Goal: Find specific page/section: Find specific page/section

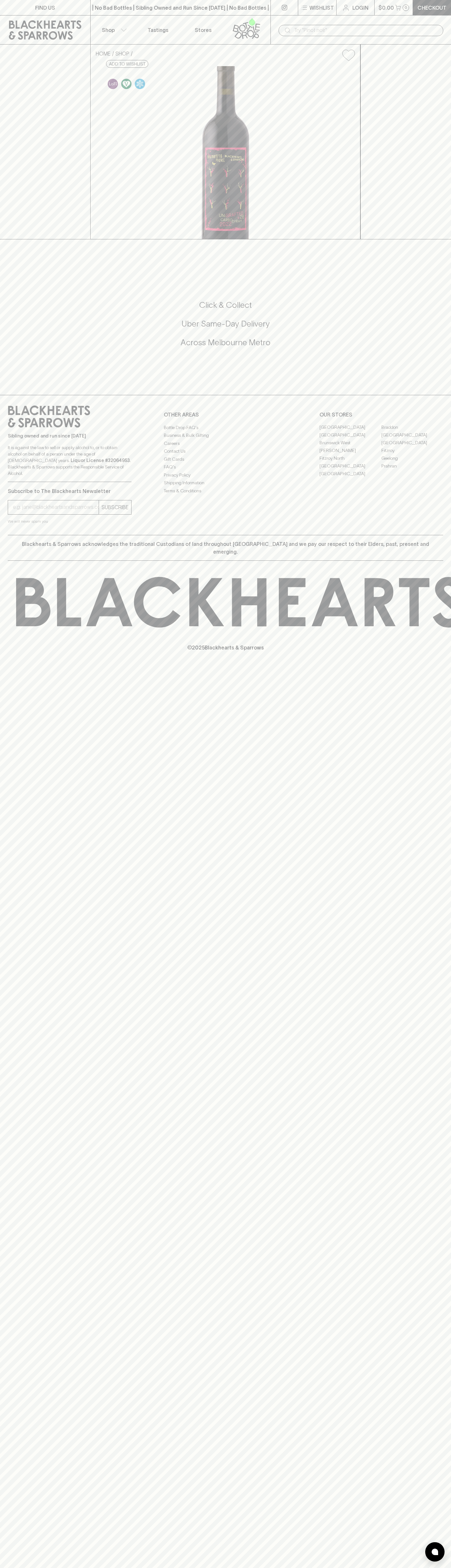
click at [351, 439] on link "[GEOGRAPHIC_DATA]" at bounding box center [351, 435] width 62 height 7
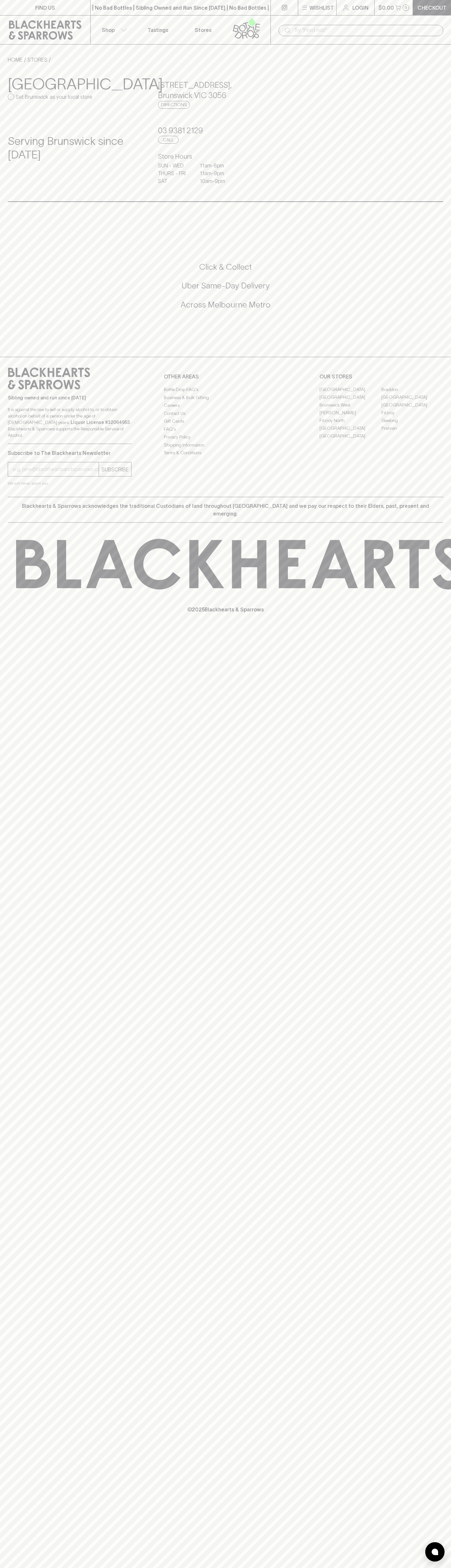
click at [318, 25] on div "​" at bounding box center [361, 29] width 165 height 12
click at [421, 1113] on div "FIND US | No Bad Bottles | Sibling Owned and Run Since 2006 | No Bad Bottles | …" at bounding box center [226, 784] width 451 height 1568
click at [79, 1567] on html "FIND US | No Bad Bottles | Sibling Owned and Run Since 2006 | No Bad Bottles | …" at bounding box center [226, 784] width 451 height 1568
click at [3, 697] on div "FIND US | No Bad Bottles | Sibling Owned and Run Since 2006 | No Bad Bottles | …" at bounding box center [226, 784] width 451 height 1568
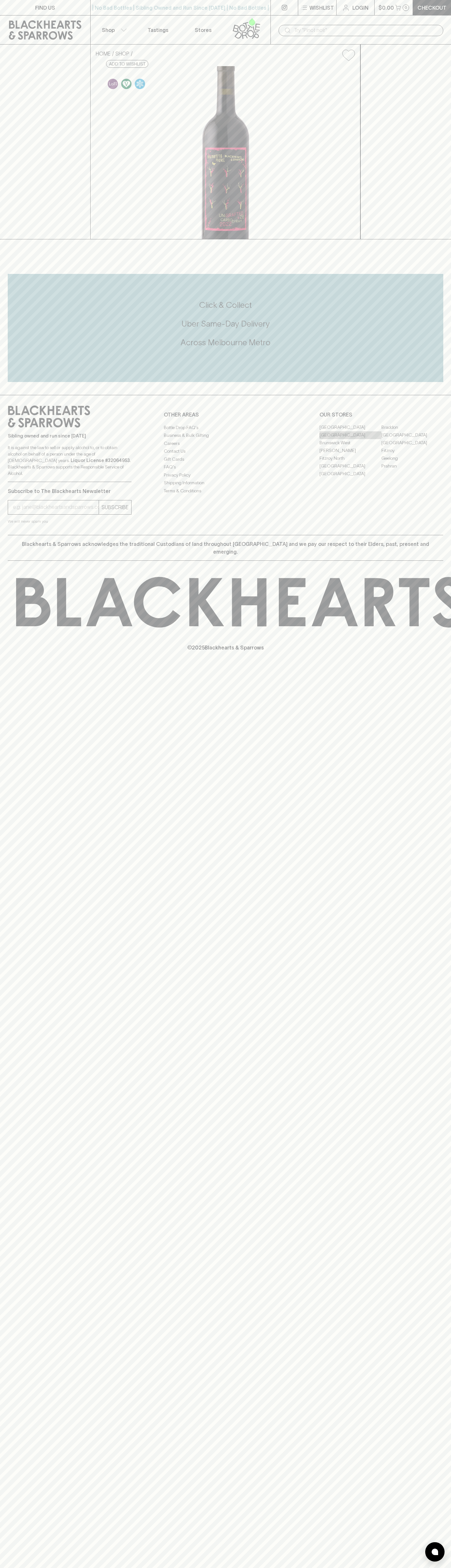
click at [351, 439] on link "[GEOGRAPHIC_DATA]" at bounding box center [351, 435] width 62 height 7
